Goal: Task Accomplishment & Management: Use online tool/utility

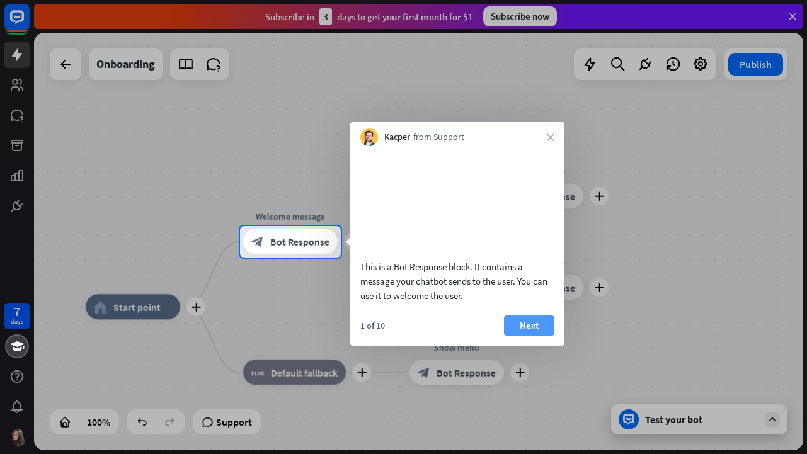
click at [510, 336] on button "Next" at bounding box center [529, 326] width 50 height 20
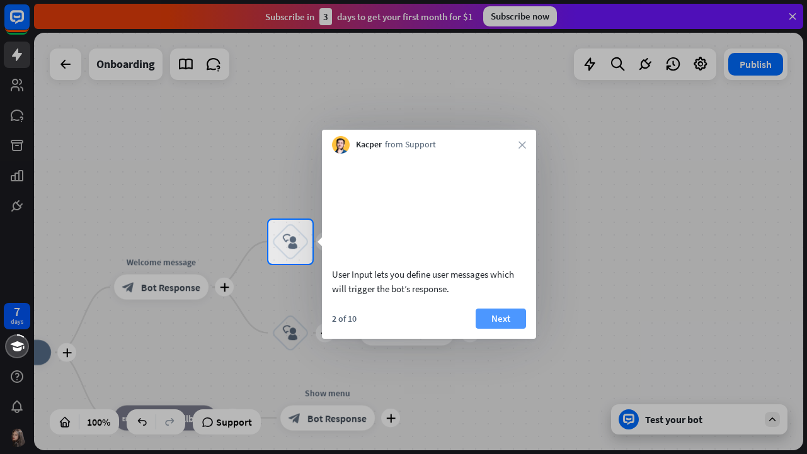
click at [508, 329] on button "Next" at bounding box center [501, 319] width 50 height 20
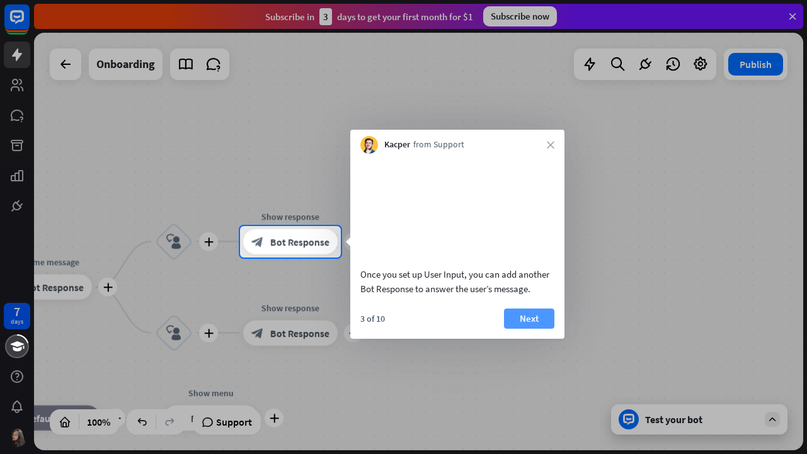
click at [508, 329] on button "Next" at bounding box center [529, 319] width 50 height 20
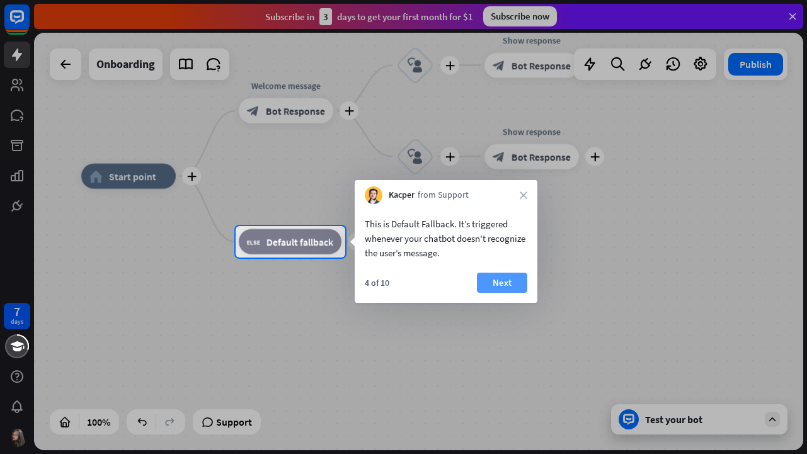
click at [504, 285] on button "Next" at bounding box center [502, 283] width 50 height 20
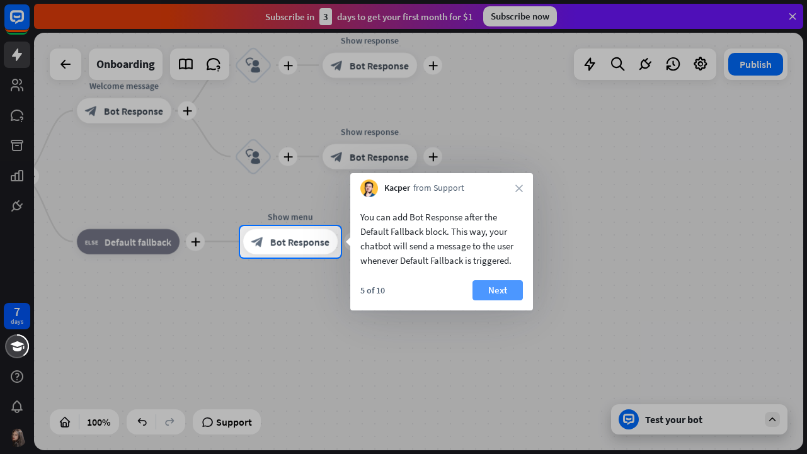
click at [504, 285] on button "Next" at bounding box center [497, 290] width 50 height 20
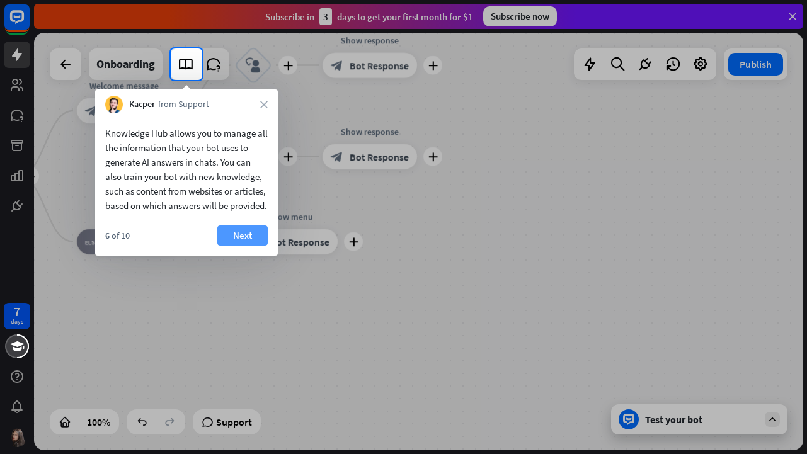
click at [246, 246] on button "Next" at bounding box center [242, 235] width 50 height 20
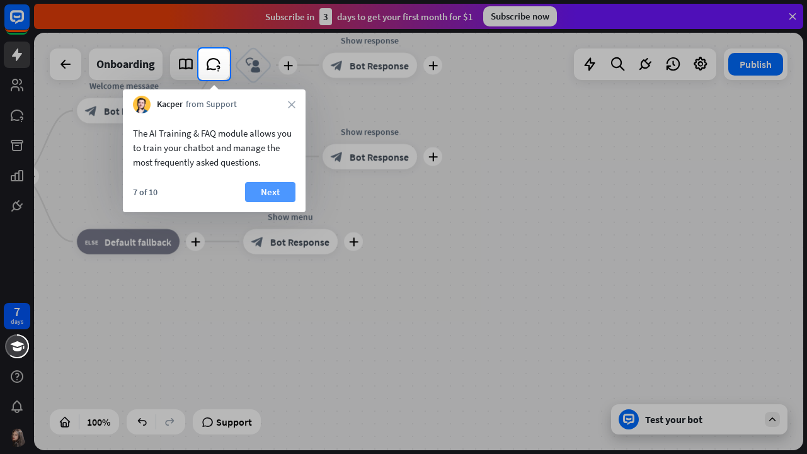
click at [272, 195] on button "Next" at bounding box center [270, 192] width 50 height 20
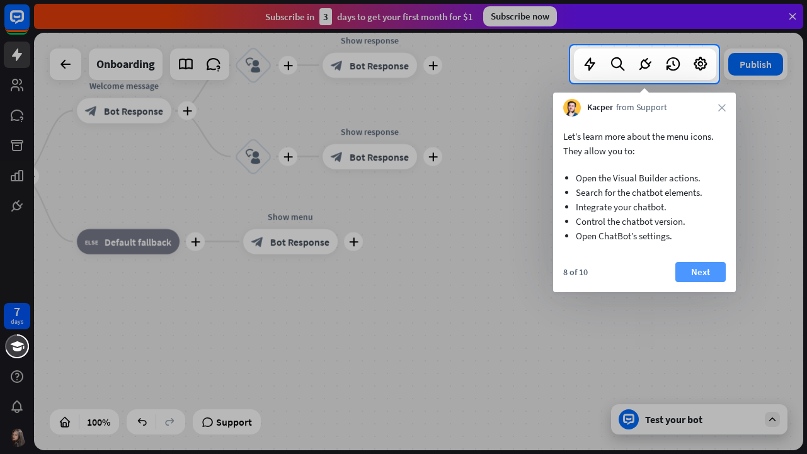
click at [709, 278] on button "Next" at bounding box center [700, 272] width 50 height 20
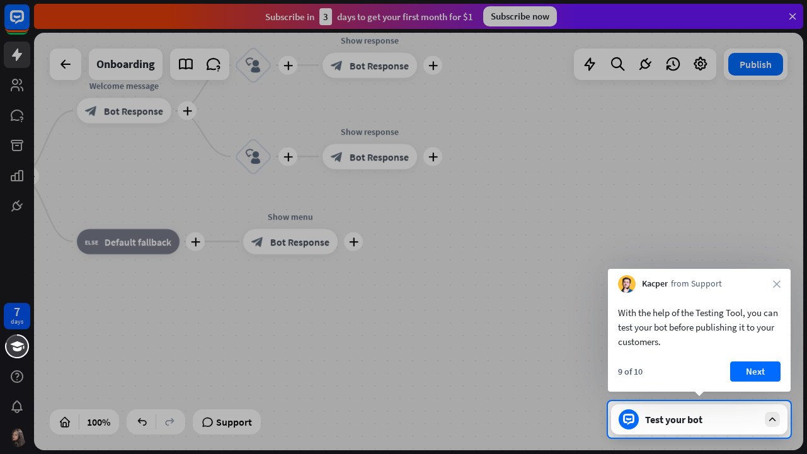
click at [771, 280] on div "Kacper from Support close" at bounding box center [699, 281] width 183 height 24
drag, startPoint x: 745, startPoint y: 382, endPoint x: 738, endPoint y: 382, distance: 6.9
click at [738, 382] on div "9 of 10 Next" at bounding box center [699, 377] width 183 height 30
click at [748, 372] on button "Next" at bounding box center [755, 372] width 50 height 20
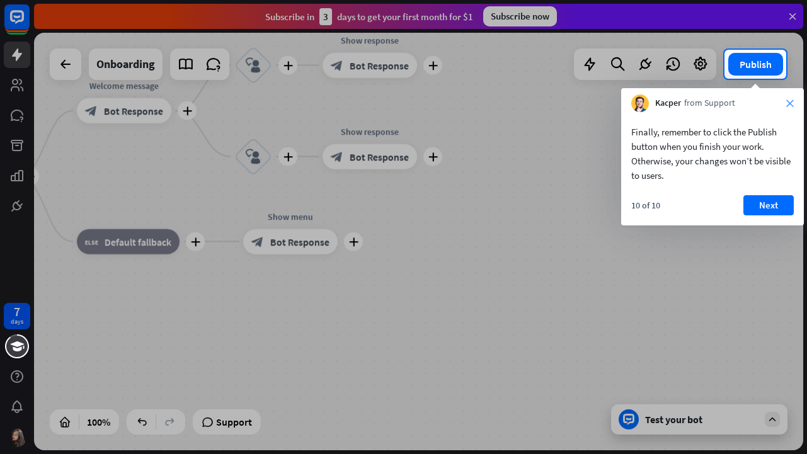
click at [790, 100] on icon "close" at bounding box center [790, 104] width 8 height 8
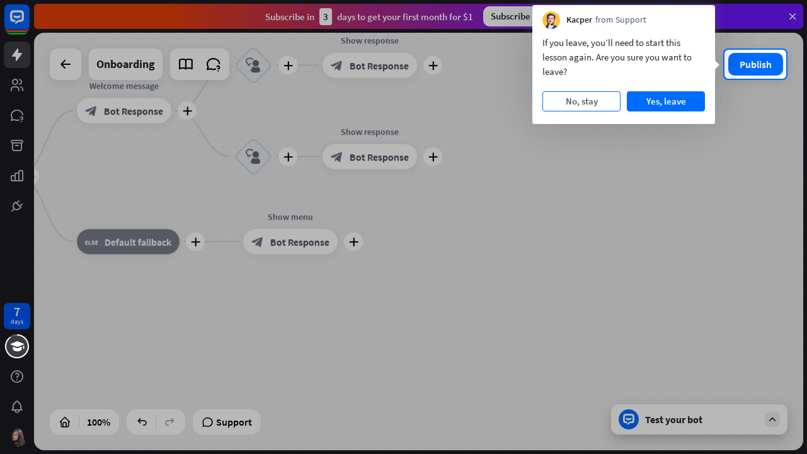
click at [609, 103] on button "No, stay" at bounding box center [581, 101] width 78 height 20
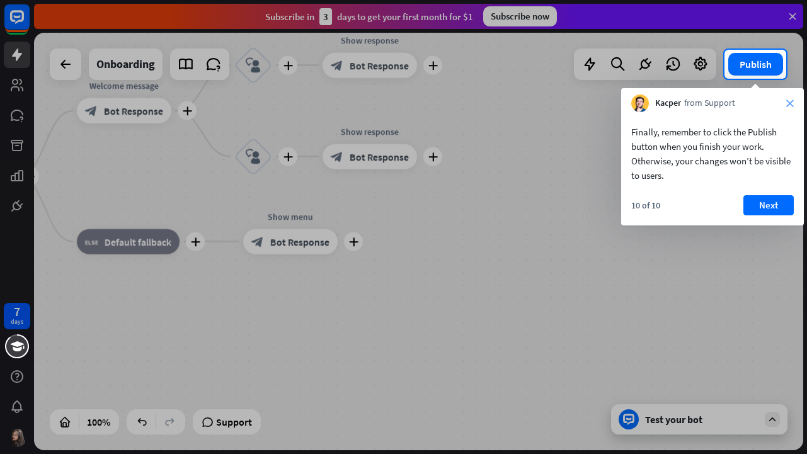
click at [791, 103] on icon "close" at bounding box center [790, 104] width 8 height 8
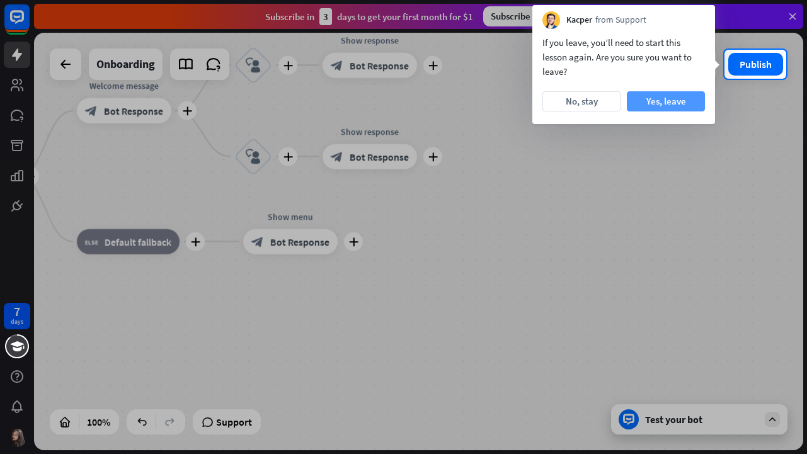
click at [658, 99] on button "Yes, leave" at bounding box center [666, 101] width 78 height 20
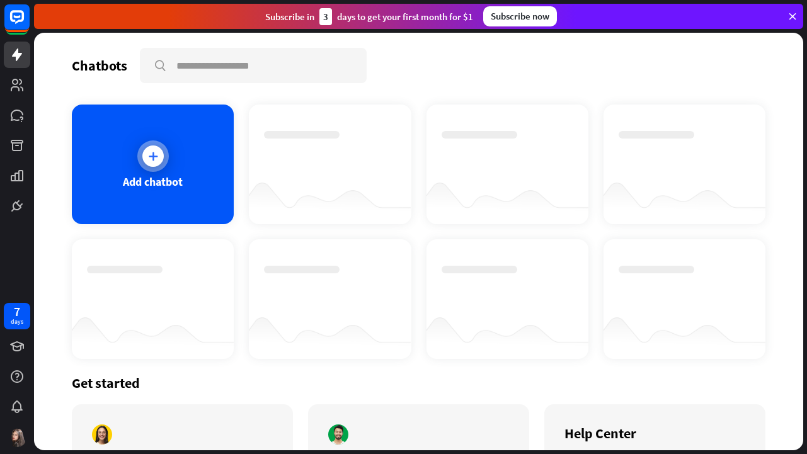
click at [144, 156] on div at bounding box center [152, 156] width 21 height 21
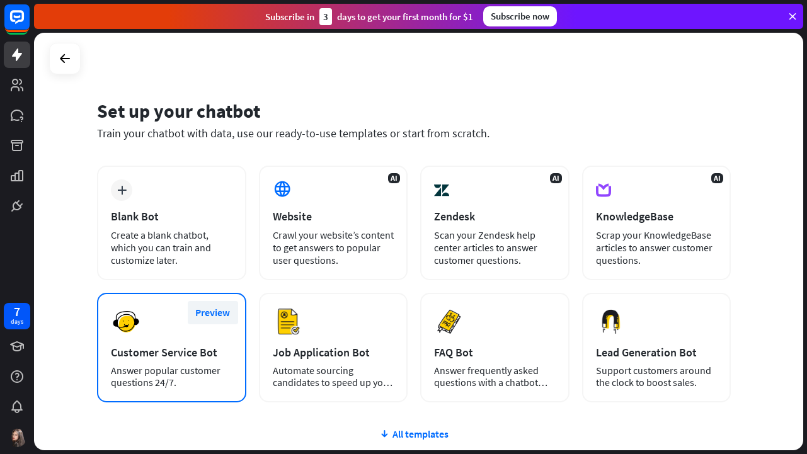
click at [219, 319] on button "Preview" at bounding box center [213, 312] width 50 height 23
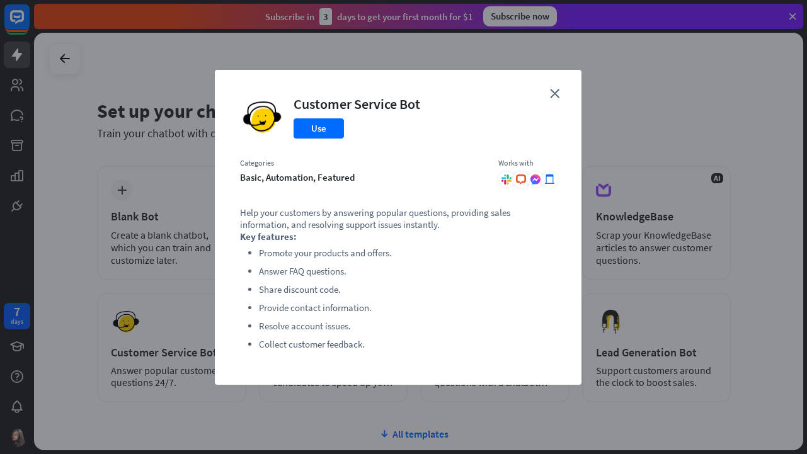
click at [205, 320] on div "close Customer Service Bot Use Categories basic, automation, featured Works wit…" at bounding box center [403, 227] width 807 height 454
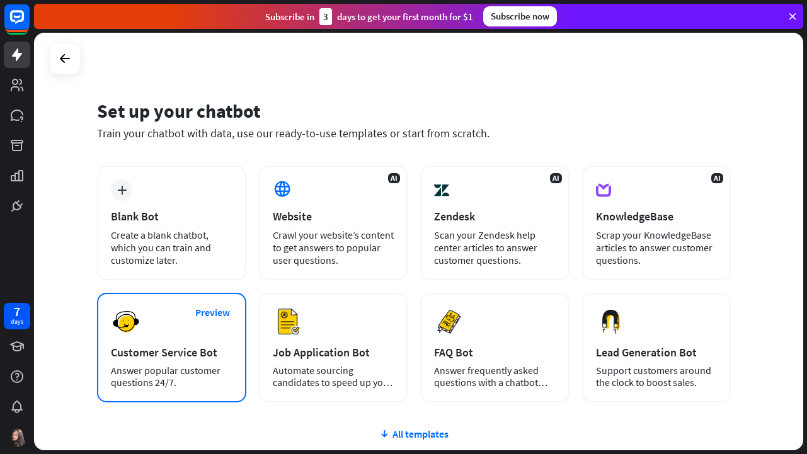
click at [198, 336] on div "Preview Customer Service Bot Answer popular customer questions 24/7." at bounding box center [171, 348] width 149 height 110
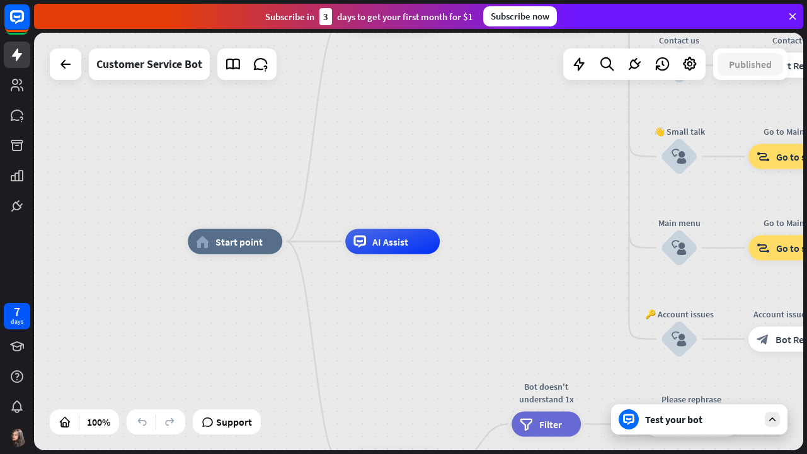
click at [248, 320] on div "home_2 Start point Welcome message block_bot_response Bot Response 🔙 Main menu …" at bounding box center [572, 451] width 769 height 418
click at [414, 307] on div "home_2 Start point Welcome message block_bot_response Bot Response 🔙 Main menu …" at bounding box center [572, 451] width 769 height 418
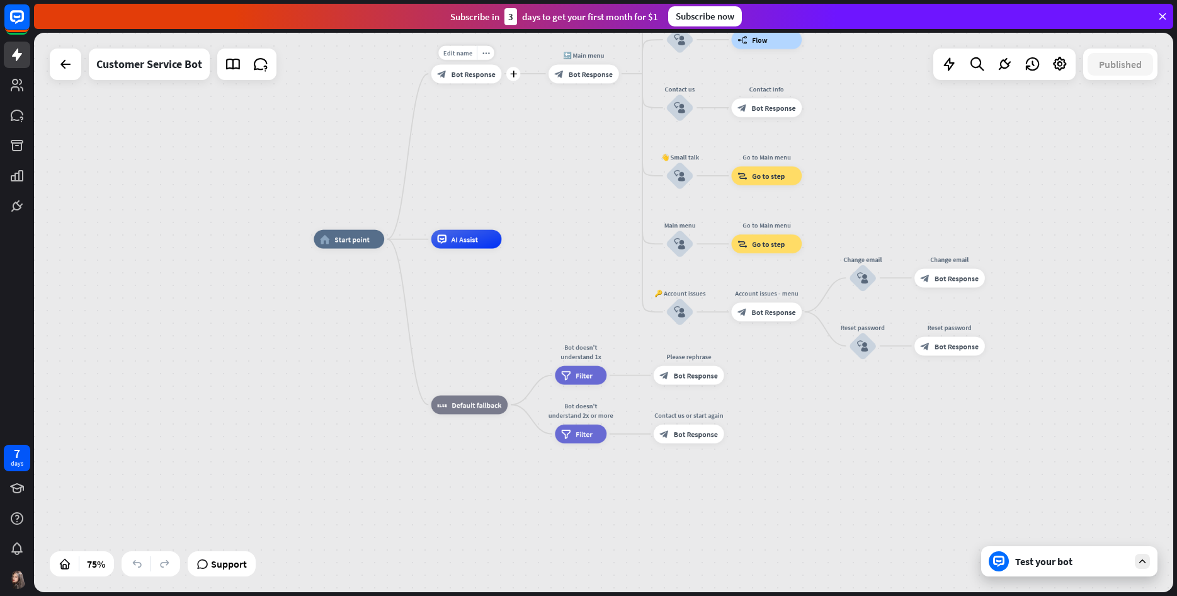
click at [474, 83] on div "Edit name more_horiz plus block_bot_response Bot Response" at bounding box center [466, 73] width 71 height 19
click at [474, 79] on div "block_bot_response Bot Response" at bounding box center [466, 73] width 71 height 19
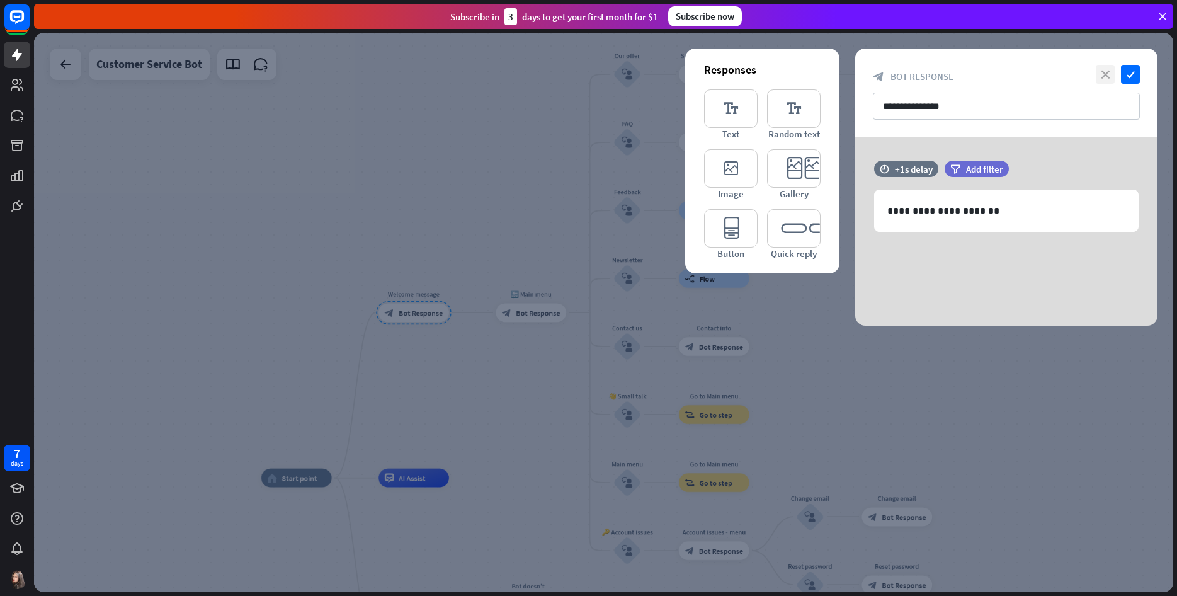
click at [806, 79] on icon "close" at bounding box center [1105, 74] width 19 height 19
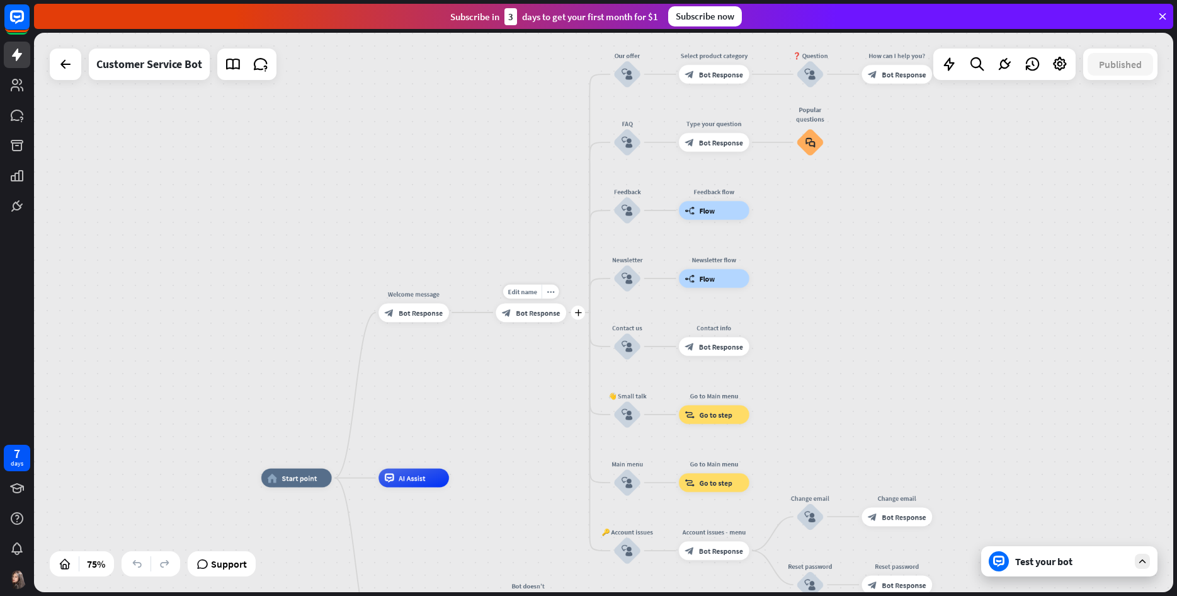
click at [521, 313] on span "Bot Response" at bounding box center [538, 312] width 44 height 9
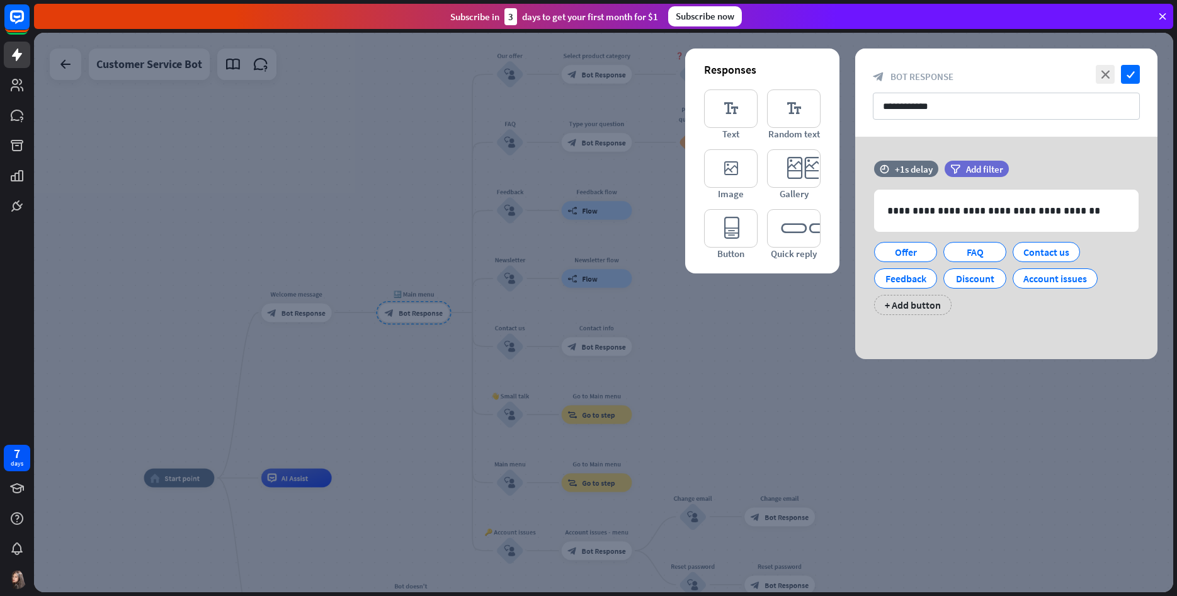
click at [690, 319] on div at bounding box center [603, 312] width 1139 height 559
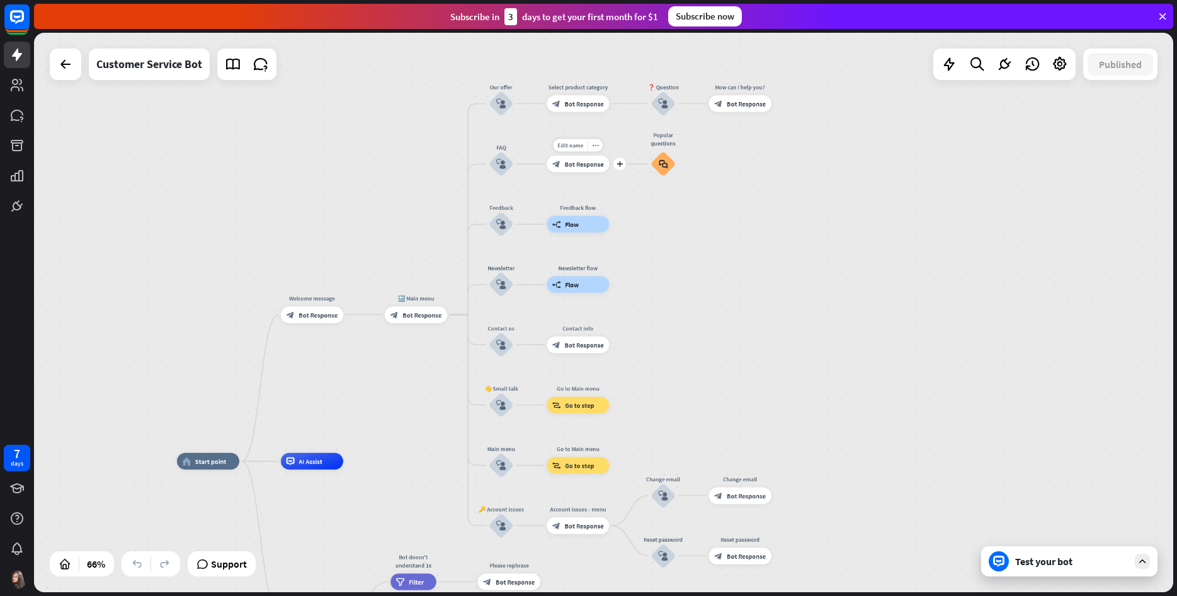
click at [578, 163] on span "Bot Response" at bounding box center [584, 164] width 39 height 8
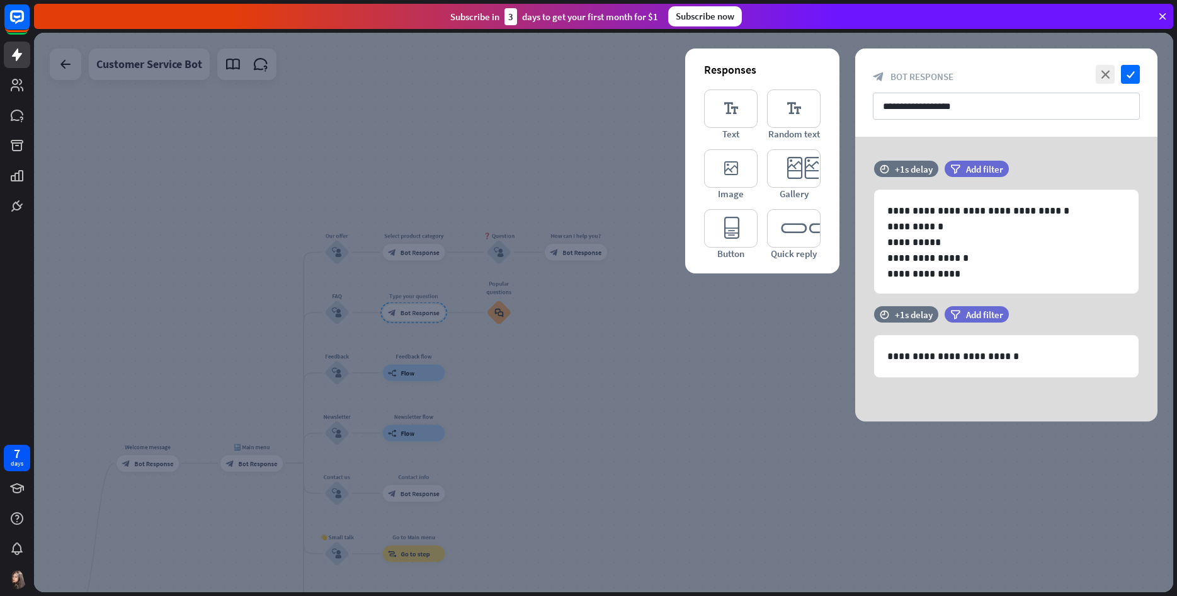
scroll to position [1, 0]
click at [569, 161] on div at bounding box center [603, 312] width 1139 height 559
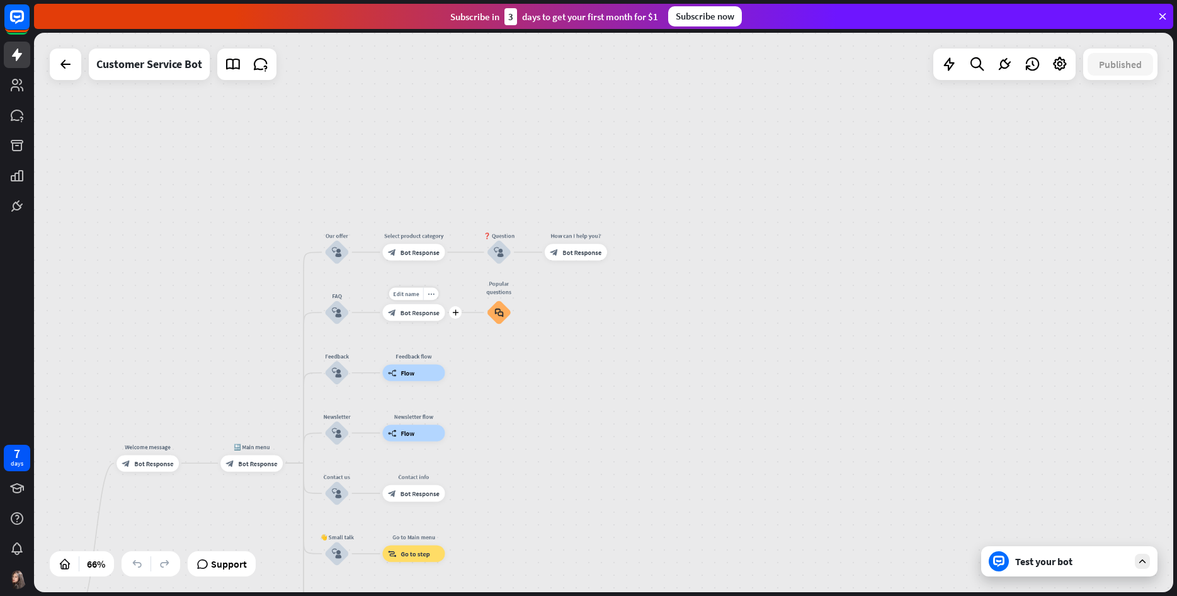
click at [441, 317] on div "block_bot_response Bot Response" at bounding box center [414, 312] width 62 height 16
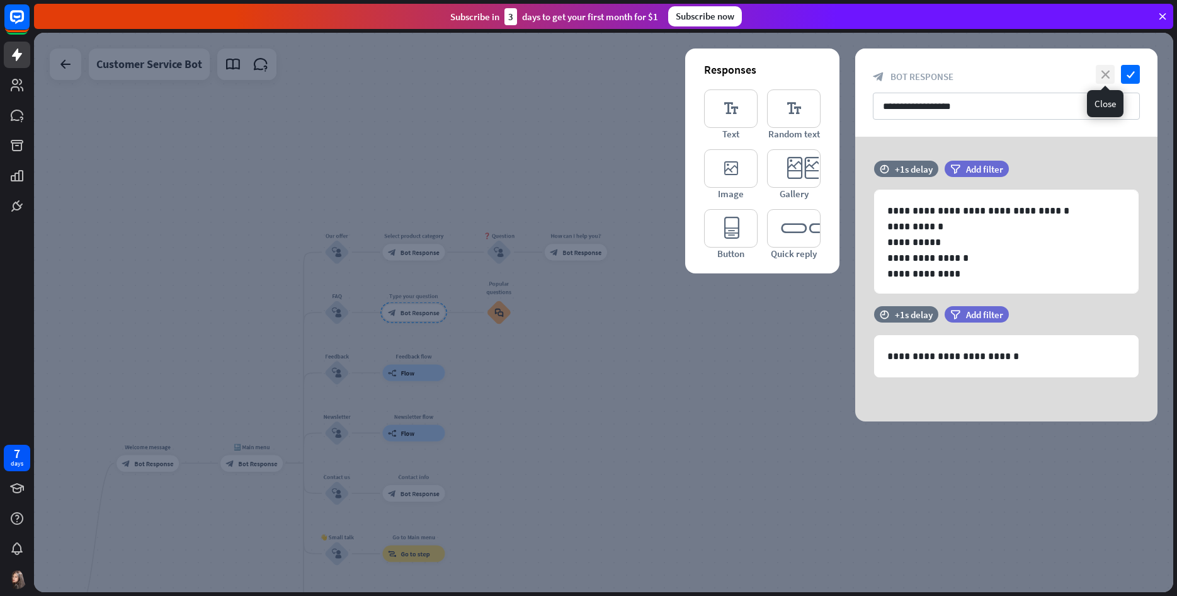
click at [806, 79] on icon "close" at bounding box center [1105, 74] width 19 height 19
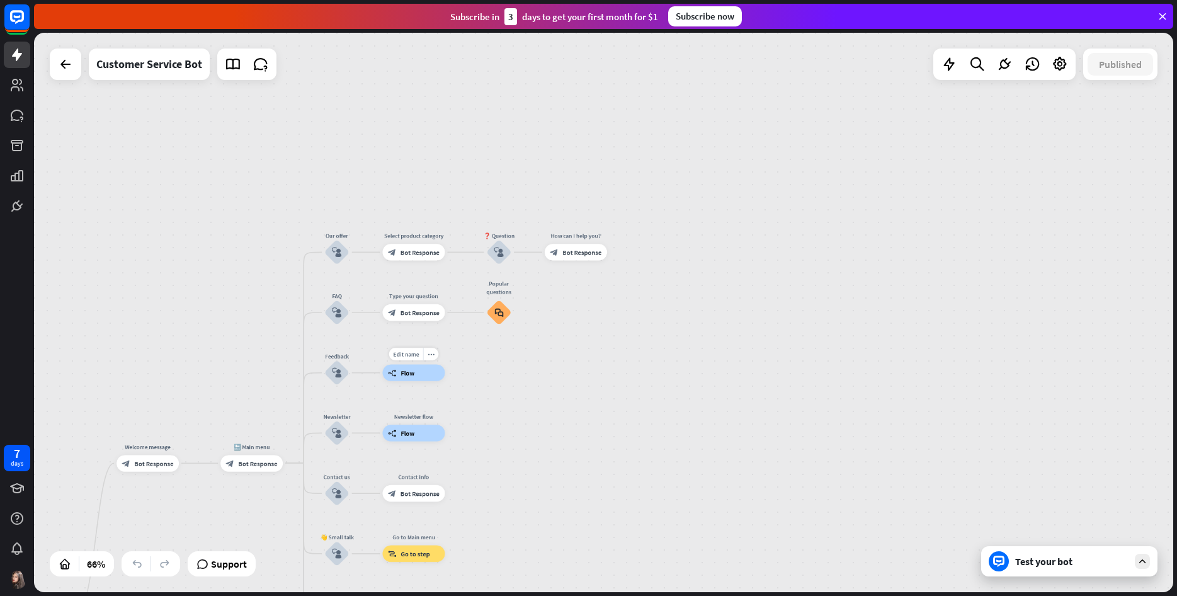
click at [423, 374] on div "builder_tree Flow" at bounding box center [414, 373] width 62 height 16
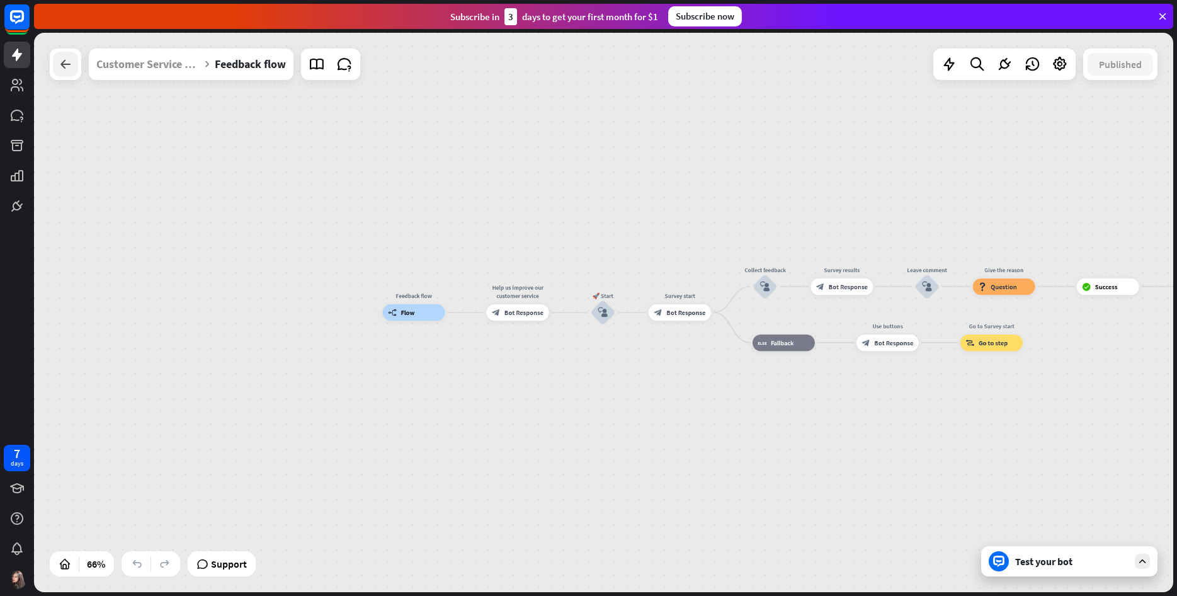
click at [69, 69] on icon at bounding box center [65, 64] width 15 height 15
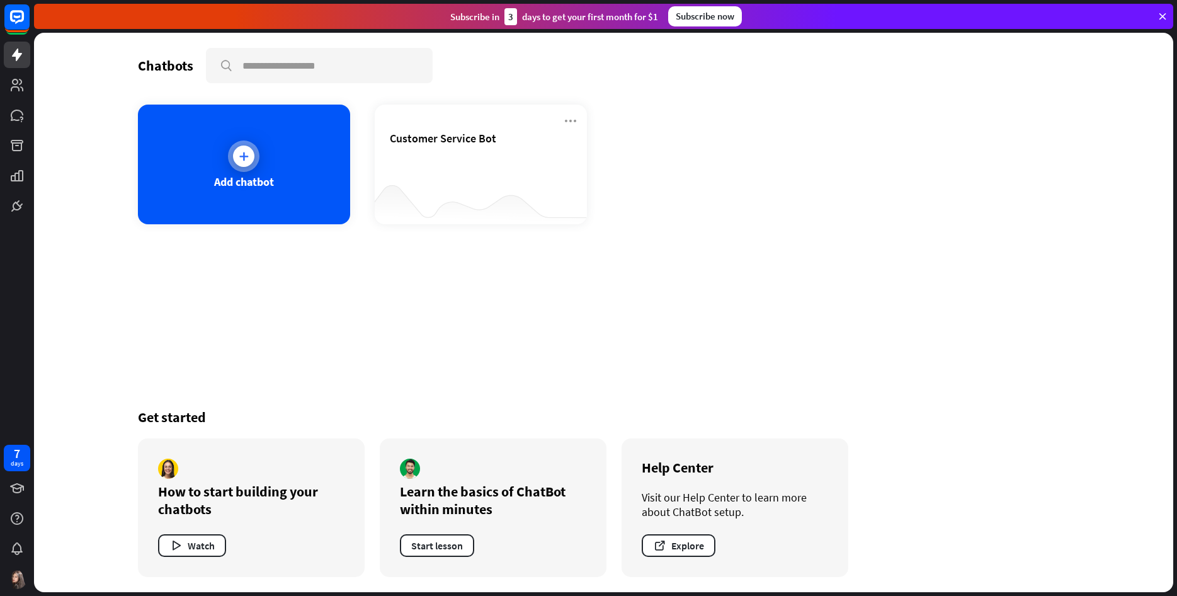
click at [240, 162] on icon at bounding box center [243, 156] width 13 height 13
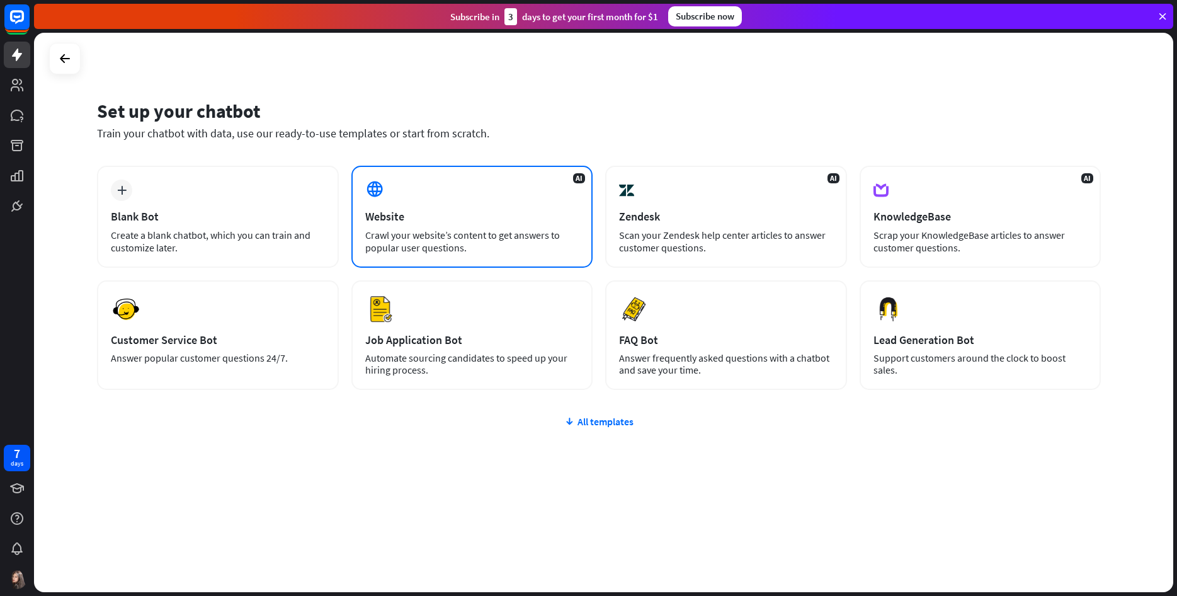
click at [378, 241] on div "Crawl your website’s content to get answers to popular user questions." at bounding box center [472, 241] width 214 height 25
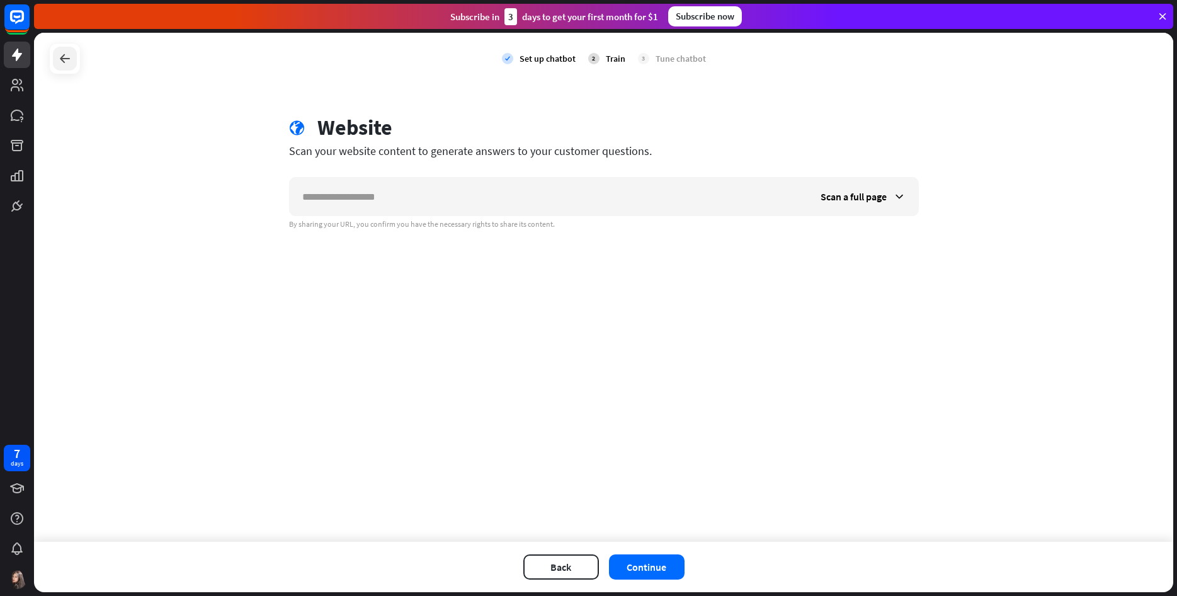
click at [76, 62] on div at bounding box center [65, 59] width 24 height 24
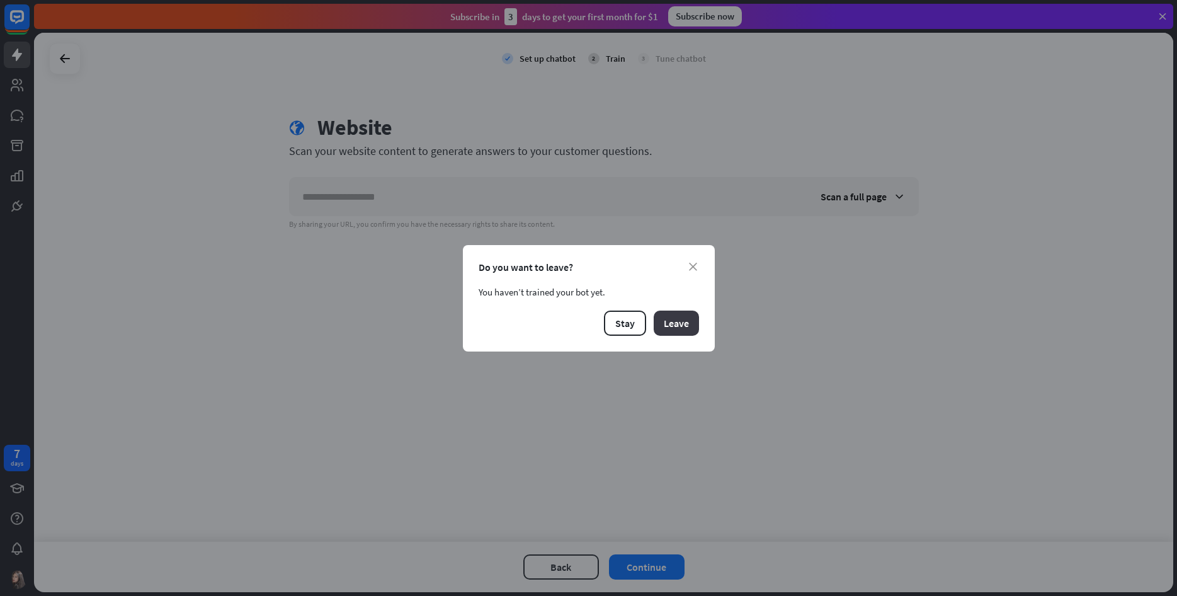
click at [673, 314] on button "Leave" at bounding box center [676, 323] width 45 height 25
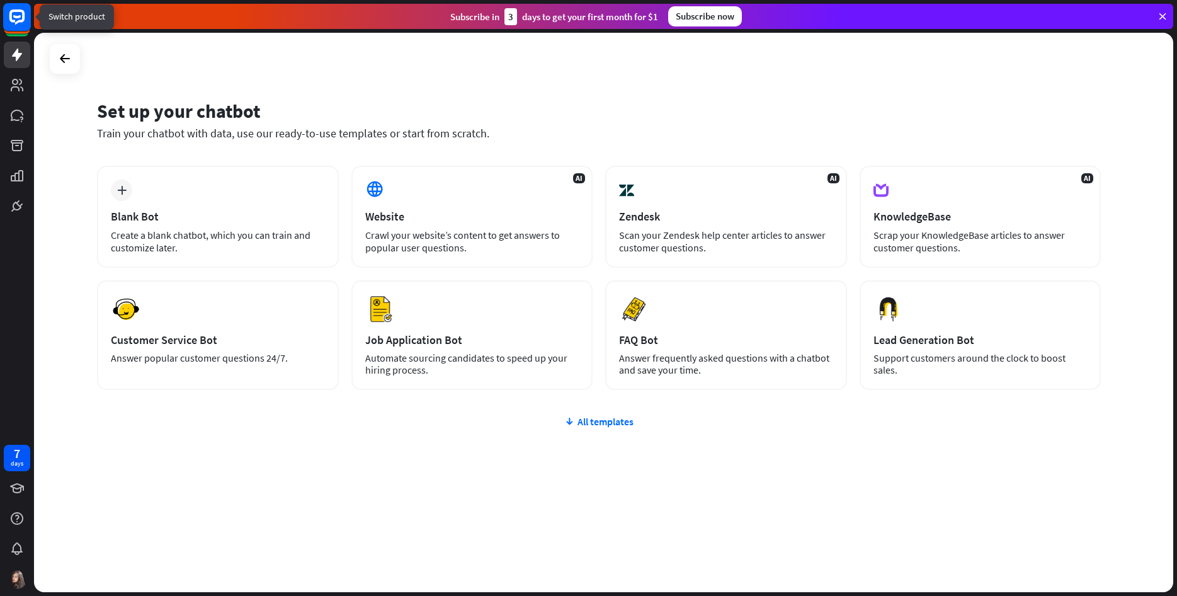
click at [22, 18] on rect at bounding box center [17, 17] width 28 height 28
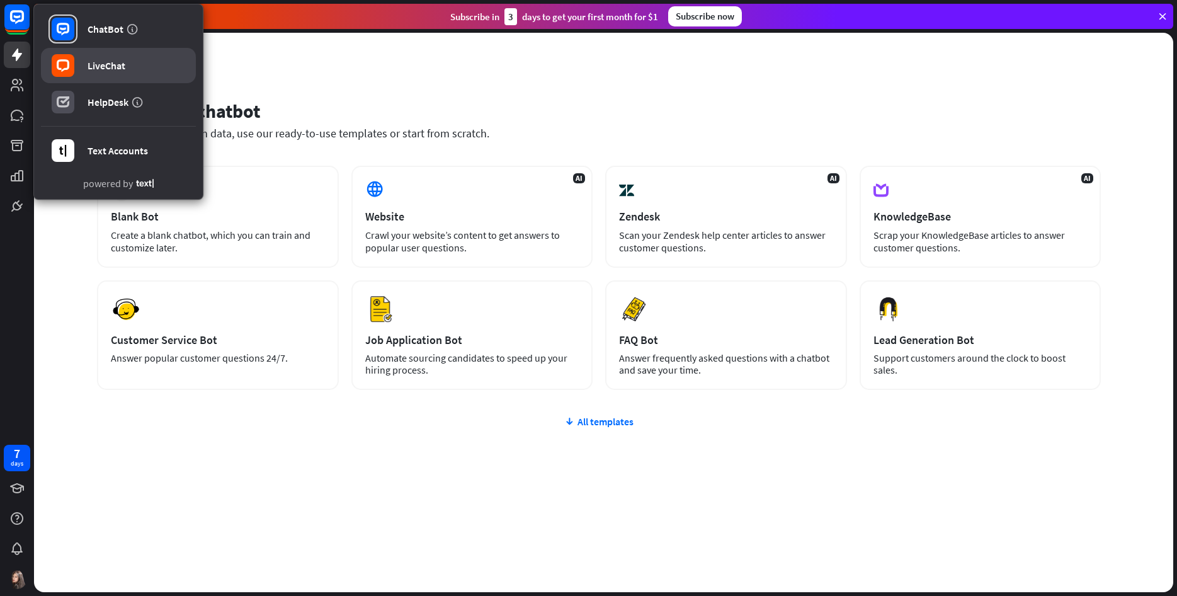
click at [123, 63] on div "LiveChat" at bounding box center [107, 65] width 38 height 13
